Goal: Complete application form

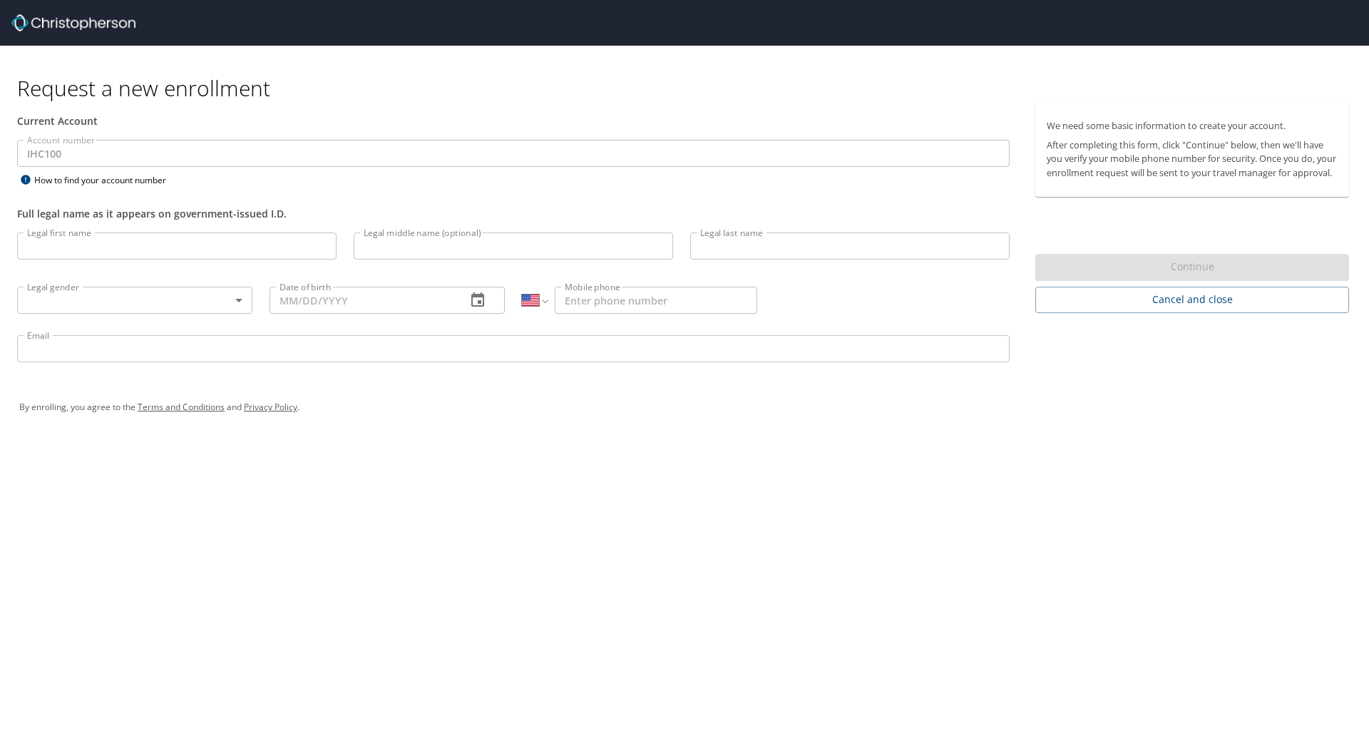
select select "US"
click at [292, 242] on input "Legal first name" at bounding box center [176, 245] width 319 height 27
select select "US"
click at [118, 256] on input "Legal first name" at bounding box center [176, 245] width 319 height 27
type input "Mark"
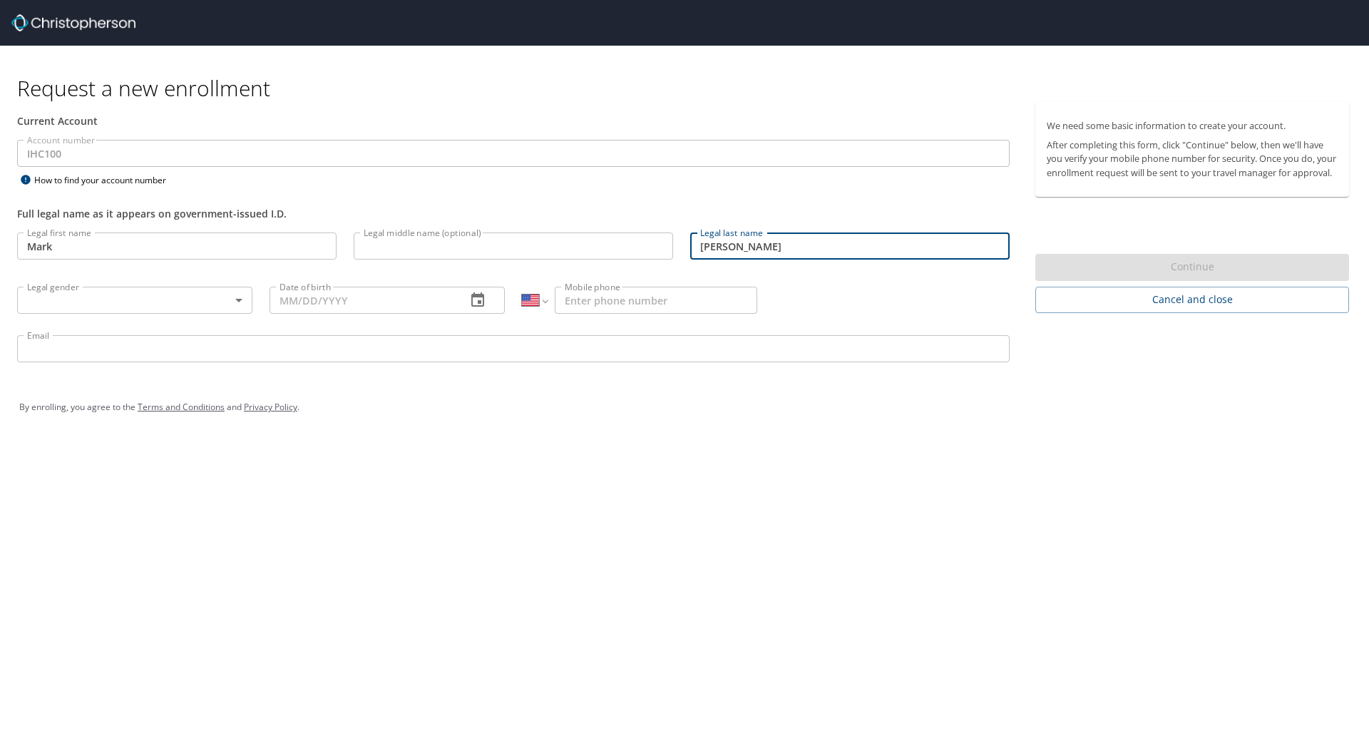
type input "Guerrero"
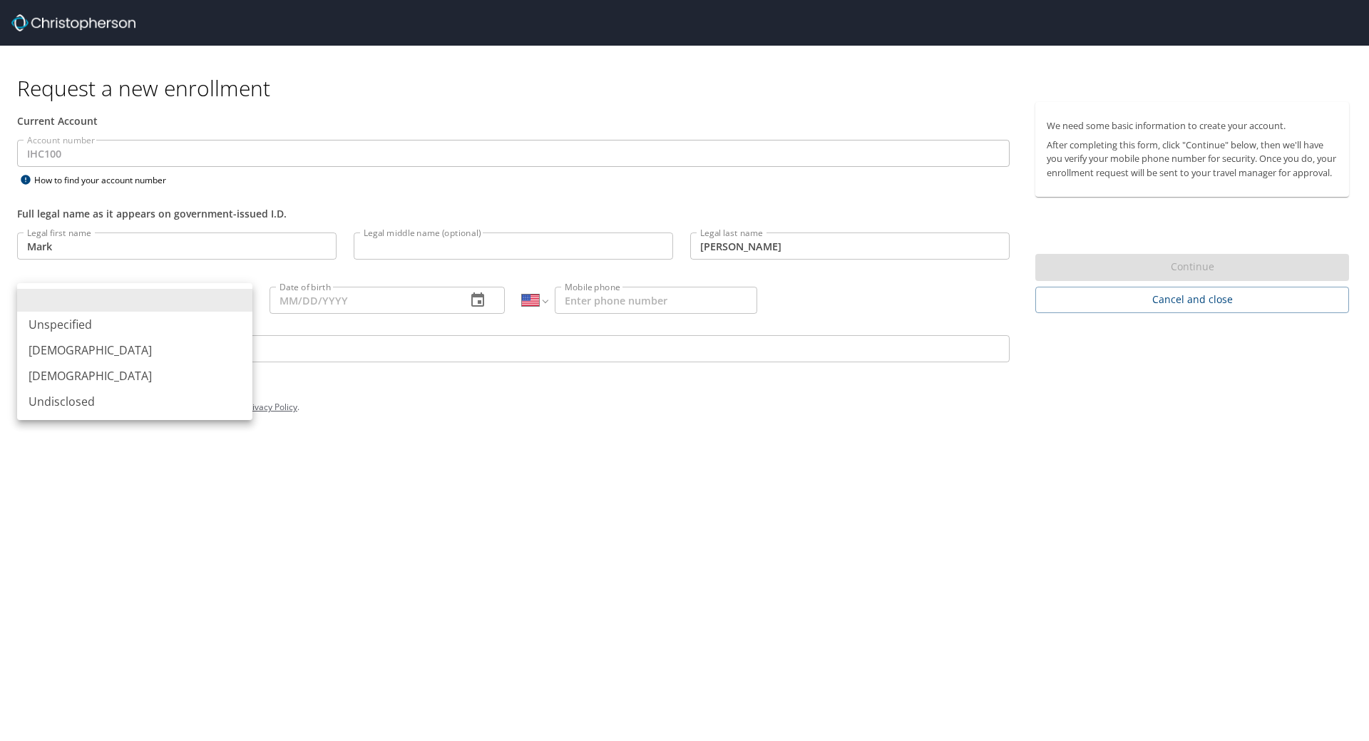
click at [125, 302] on body "Request a new enrollment Current Account Account number IHC100 Account number H…" at bounding box center [684, 370] width 1369 height 741
click at [110, 356] on li "Male" at bounding box center [134, 350] width 235 height 26
type input "Male"
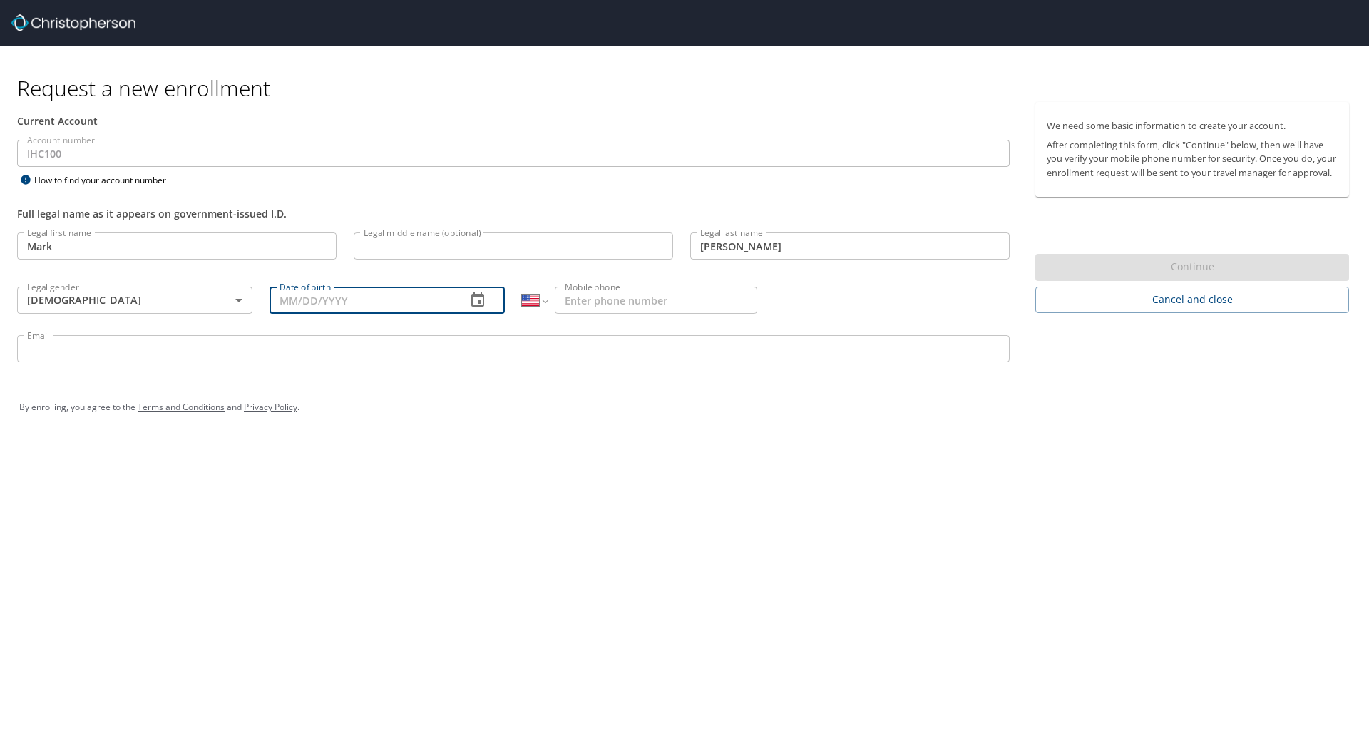
click at [341, 304] on input "Date of birth" at bounding box center [361, 300] width 185 height 27
type input "10/25/1979"
click at [628, 308] on input "Mobile phone" at bounding box center [656, 300] width 202 height 27
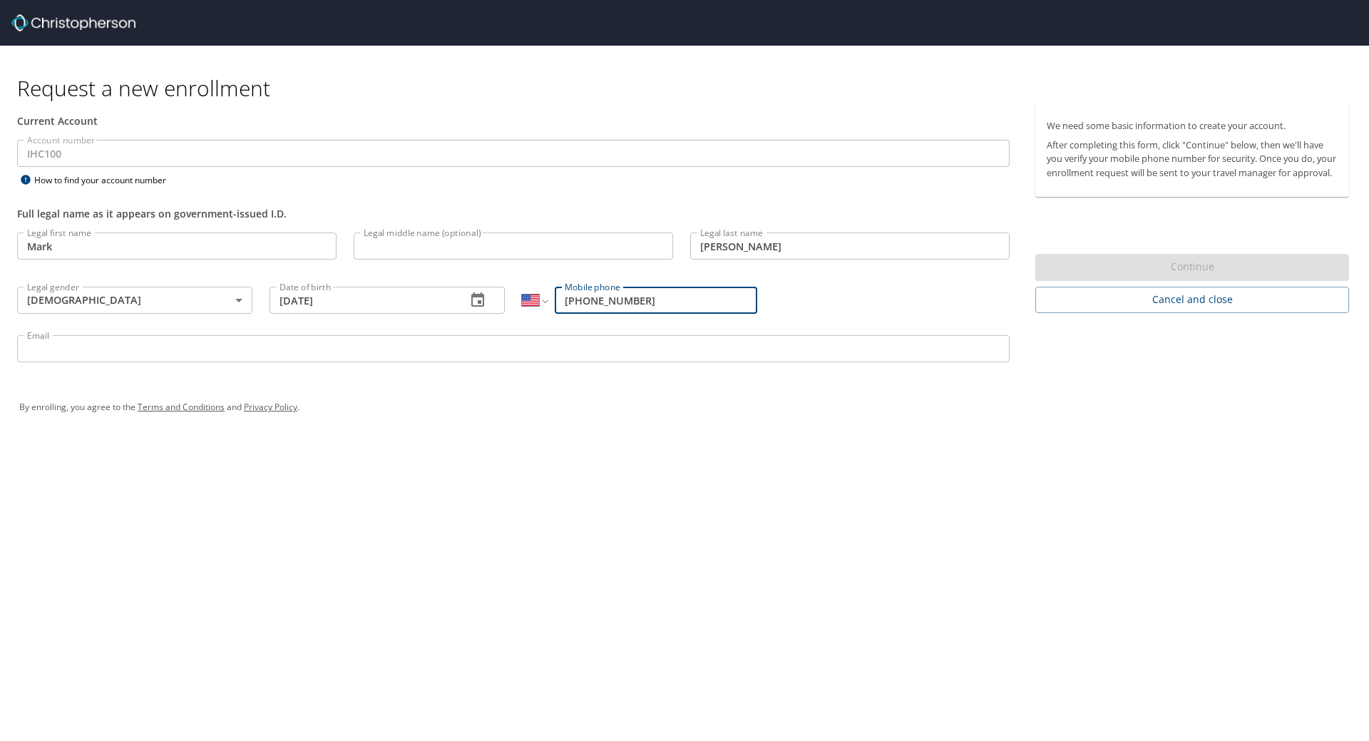
type input "(973) 668-2797"
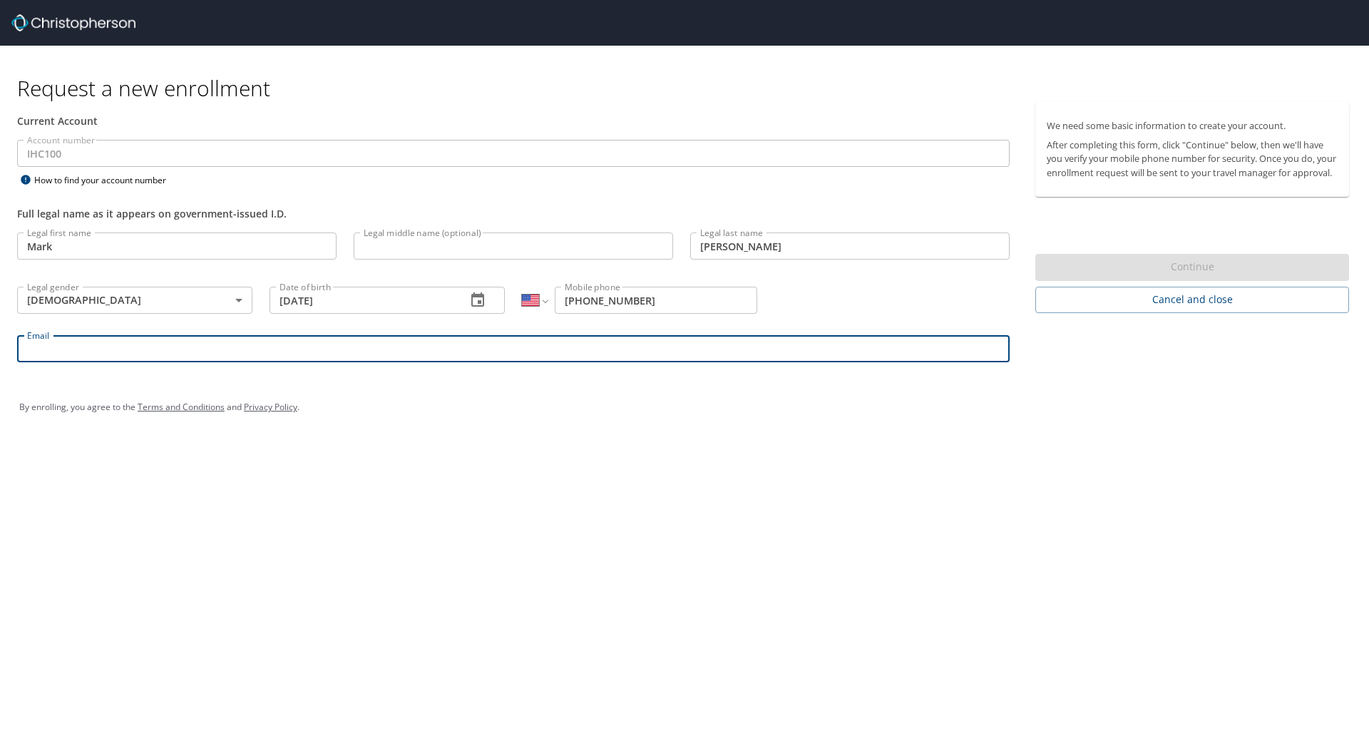
click at [551, 350] on input "Email" at bounding box center [513, 348] width 992 height 27
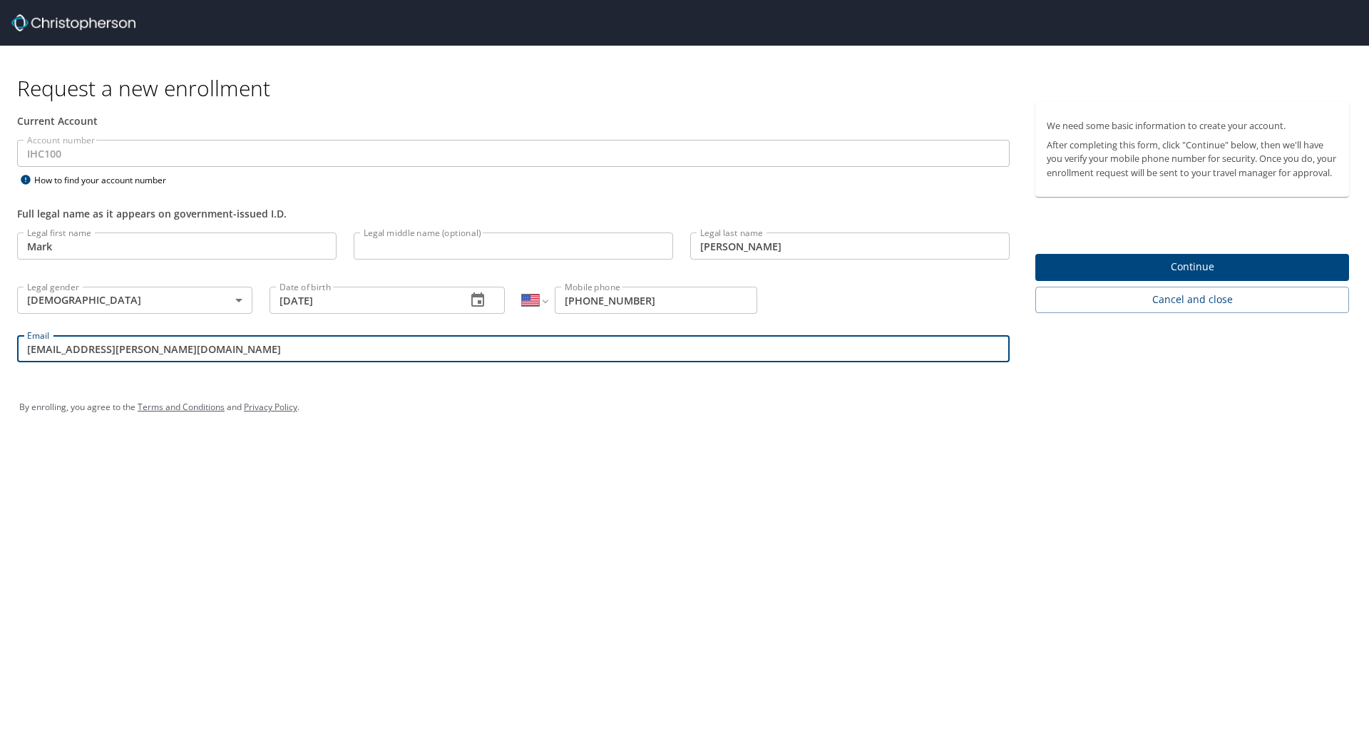
type input "mark.guerrero@imail.org"
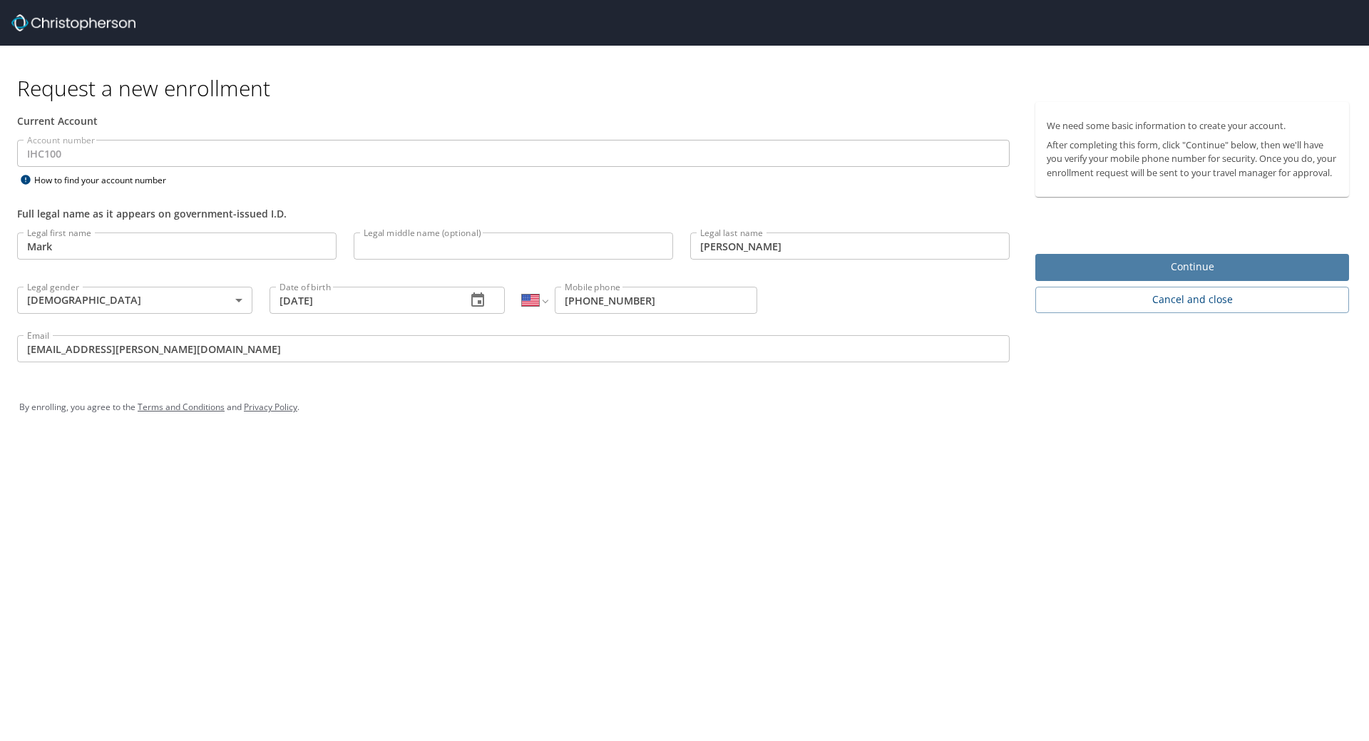
click at [1232, 276] on span "Continue" at bounding box center [1191, 267] width 291 height 18
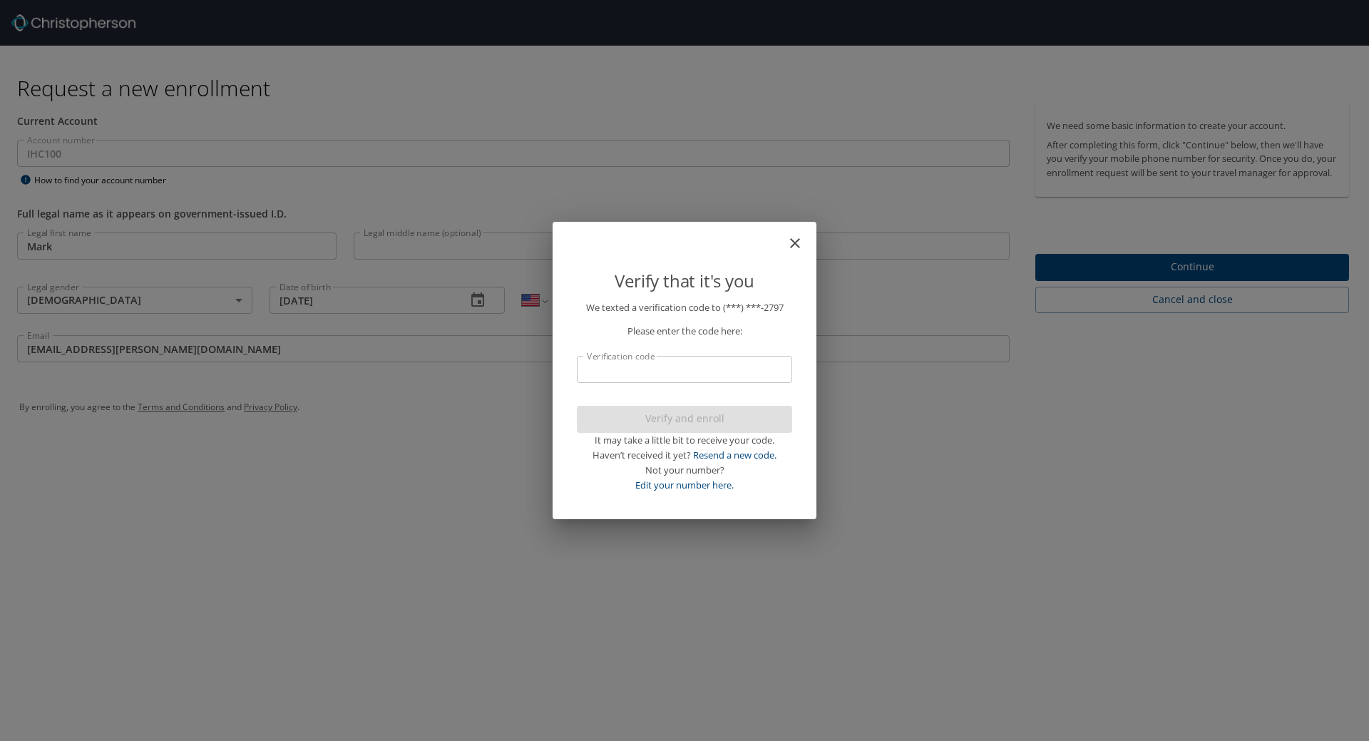
click at [620, 379] on input "Verification code" at bounding box center [684, 369] width 215 height 27
click at [610, 374] on input "Verification code" at bounding box center [684, 369] width 215 height 27
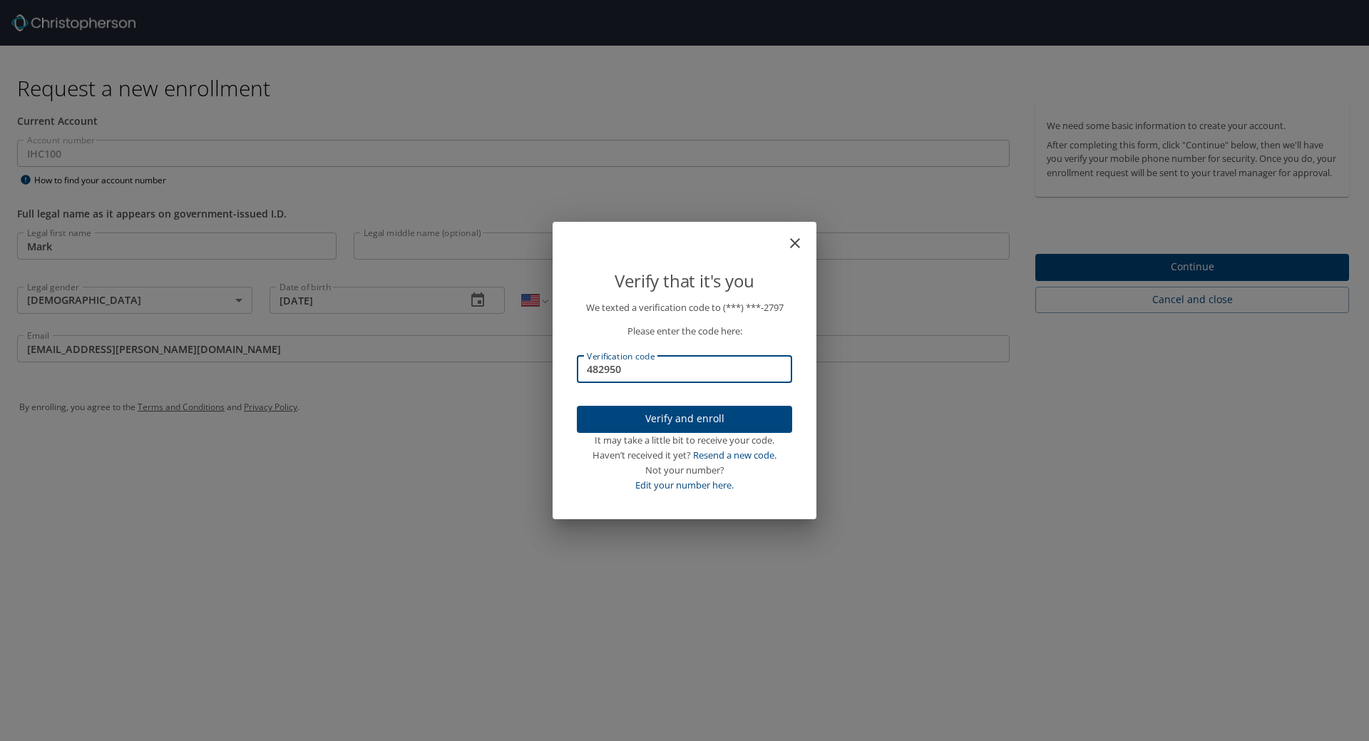
type input "482950"
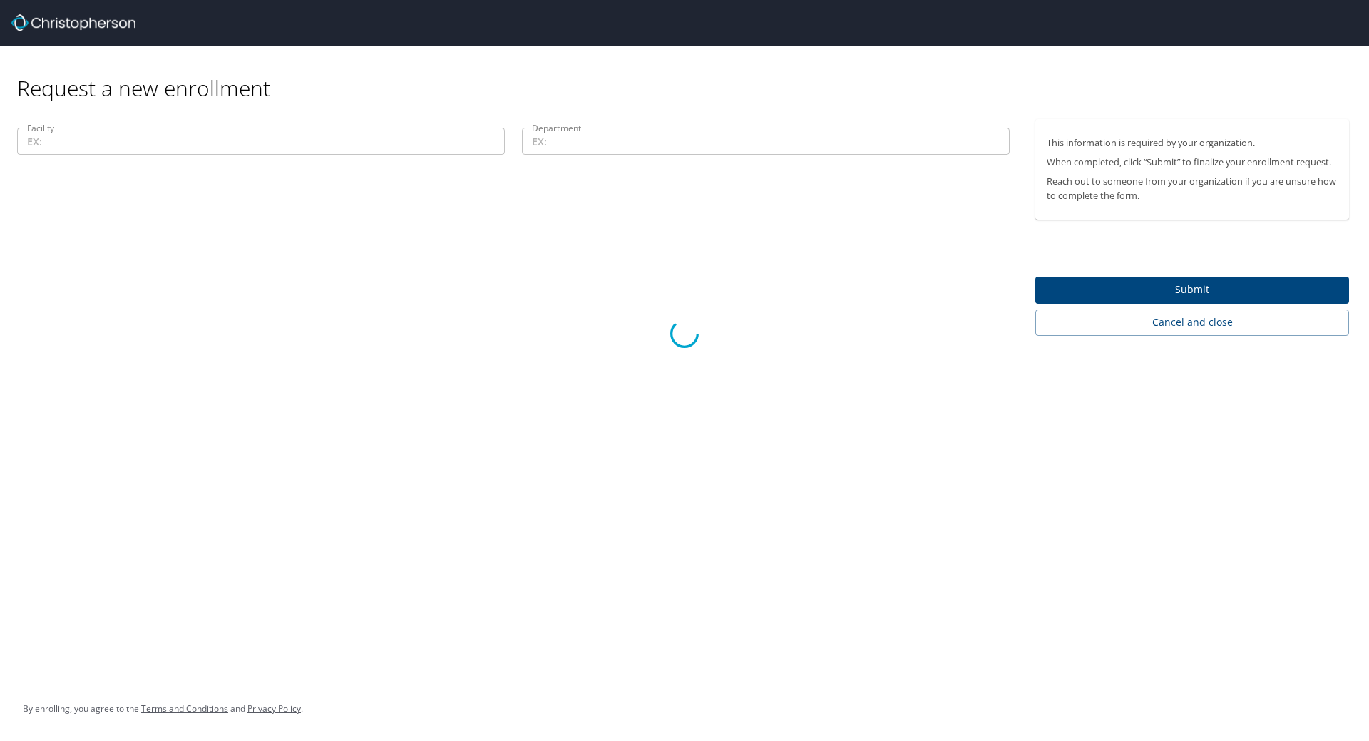
click at [422, 148] on div at bounding box center [684, 333] width 1369 height 815
click at [421, 138] on div at bounding box center [684, 333] width 1369 height 815
drag, startPoint x: 1156, startPoint y: 287, endPoint x: 1091, endPoint y: 247, distance: 76.5
click at [1091, 247] on div at bounding box center [684, 333] width 1369 height 815
click at [567, 126] on div at bounding box center [684, 333] width 1369 height 815
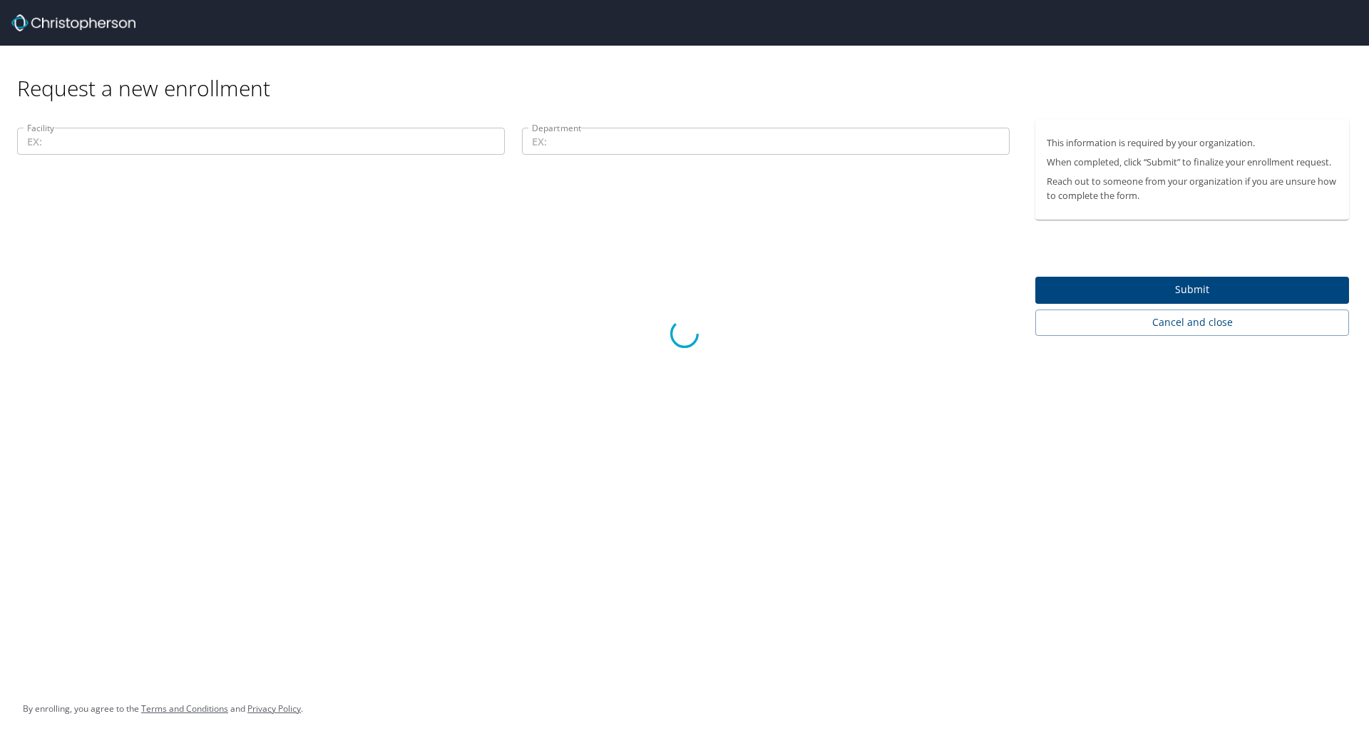
click at [568, 133] on div at bounding box center [684, 333] width 1369 height 815
click at [470, 368] on div at bounding box center [684, 333] width 1369 height 815
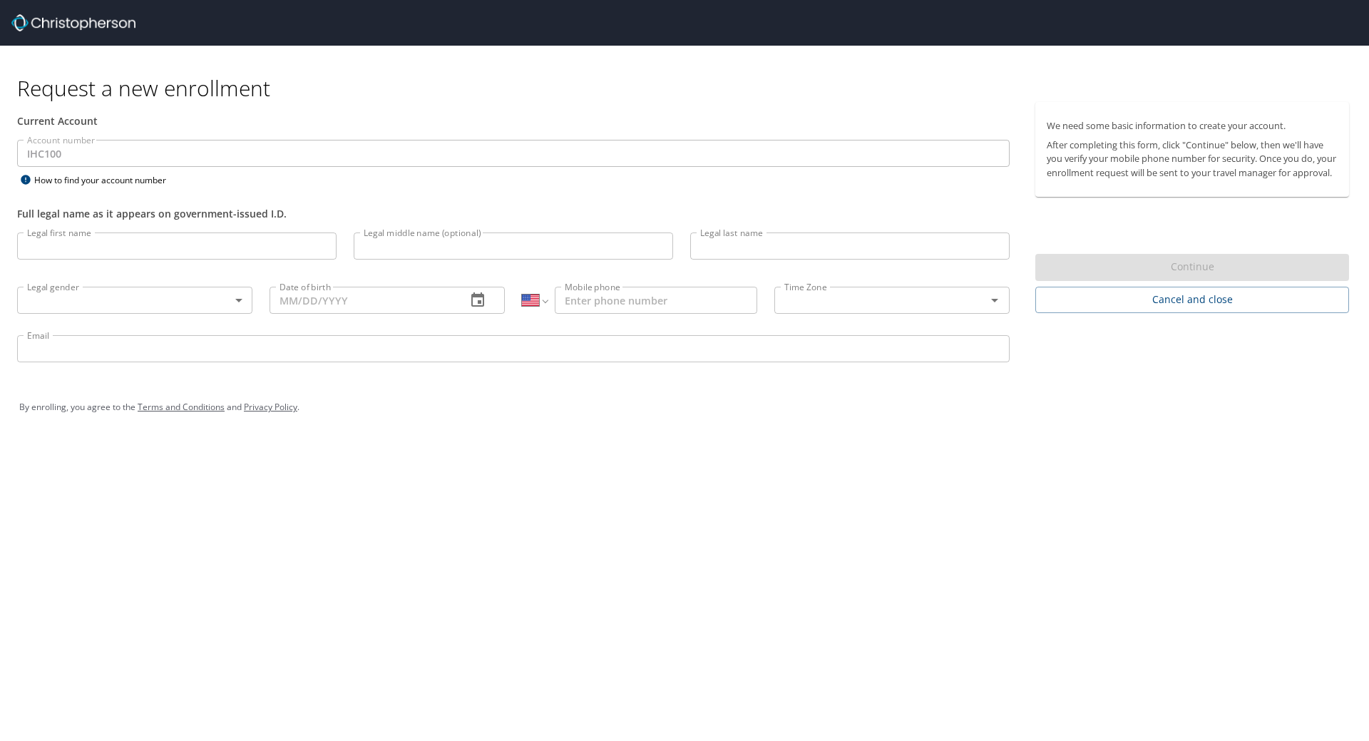
select select "US"
click at [109, 246] on input "Legal first name" at bounding box center [176, 245] width 319 height 27
